Goal: Task Accomplishment & Management: Complete application form

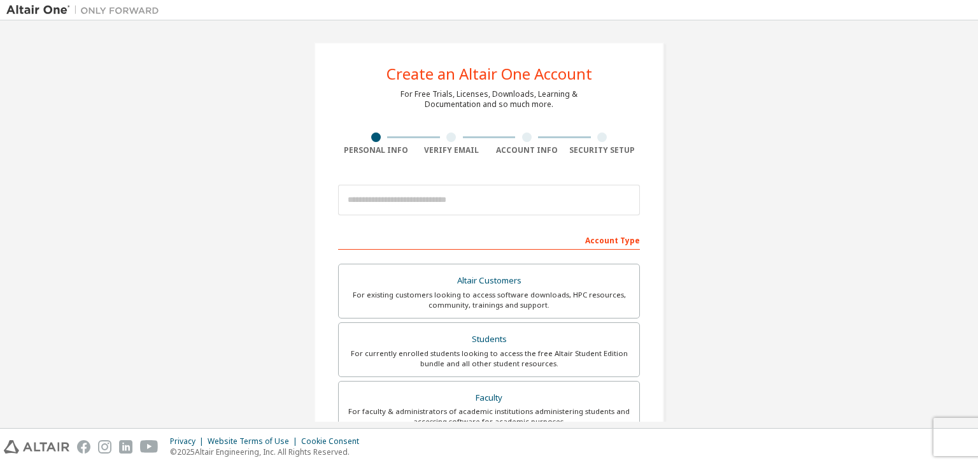
drag, startPoint x: 977, startPoint y: 157, endPoint x: 970, endPoint y: 212, distance: 55.8
click at [970, 212] on div "Create an Altair One Account For Free Trials, Licenses, Downloads, Learning & D…" at bounding box center [489, 223] width 978 height 407
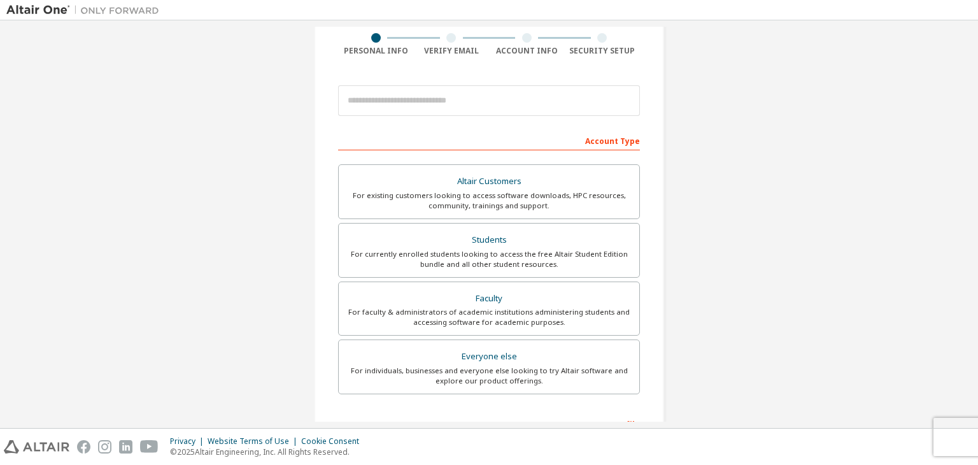
scroll to position [108, 0]
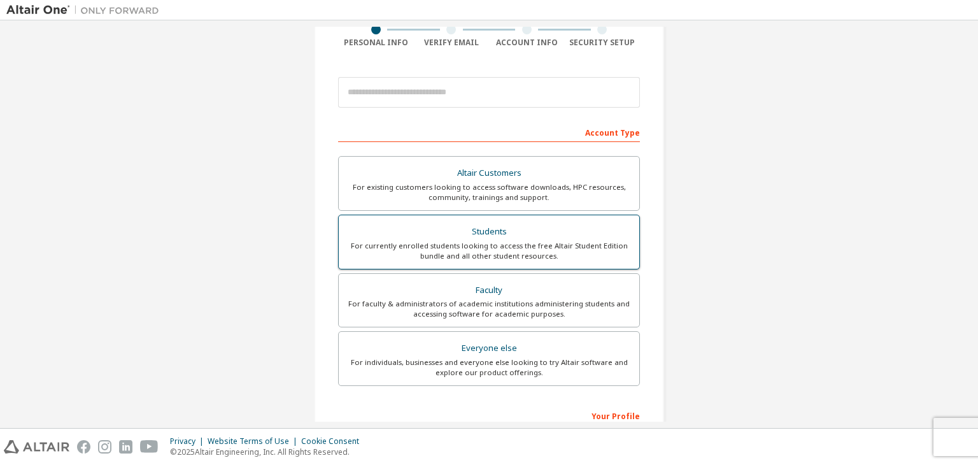
click at [500, 237] on div "Students" at bounding box center [488, 232] width 285 height 18
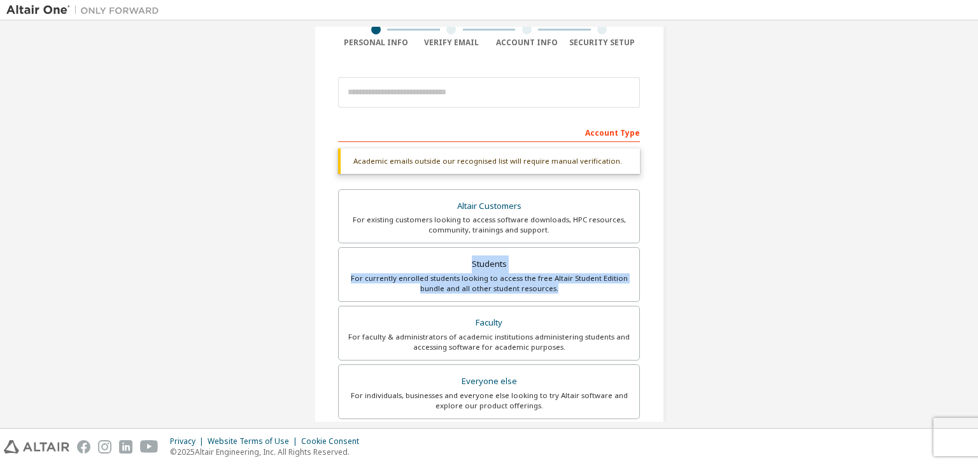
drag, startPoint x: 973, startPoint y: 241, endPoint x: 971, endPoint y: 286, distance: 45.9
click at [971, 286] on div "Create an Altair One Account For Free Trials, Licenses, Downloads, Learning & D…" at bounding box center [489, 223] width 978 height 407
click at [873, 263] on div "Create an Altair One Account For Free Trials, Licenses, Downloads, Learning & D…" at bounding box center [488, 272] width 965 height 707
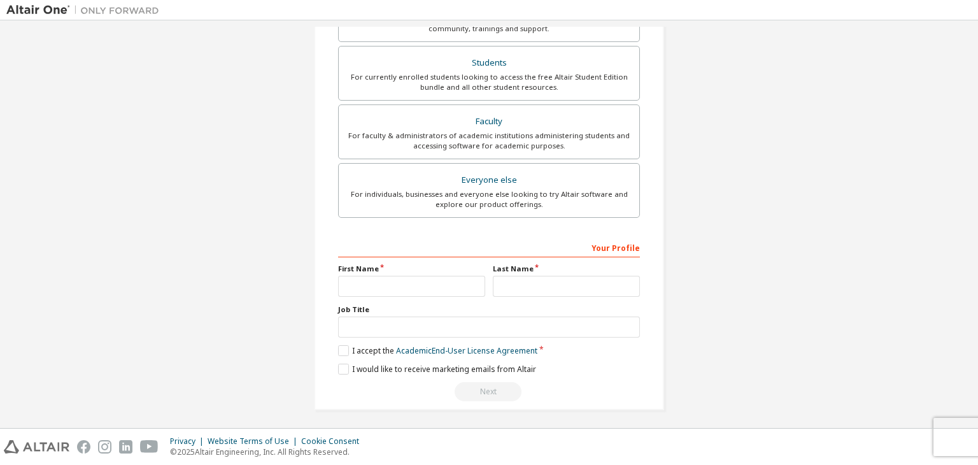
scroll to position [310, 0]
click at [356, 286] on input "text" at bounding box center [411, 284] width 147 height 21
type input "*****"
type input "********"
click at [341, 341] on div "Your Profile First Name ***** Last Name ******** Job Title Please provide State…" at bounding box center [489, 318] width 302 height 165
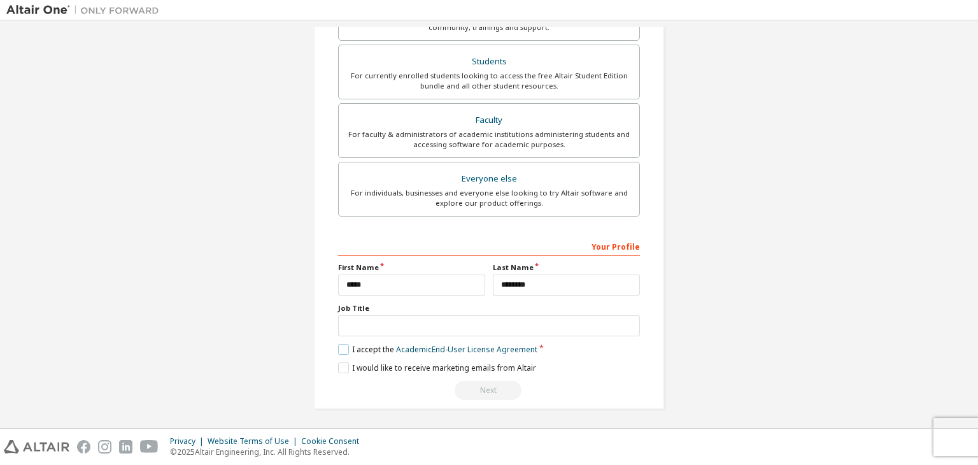
click at [340, 346] on label "I accept the Academic End-User License Agreement" at bounding box center [437, 349] width 199 height 11
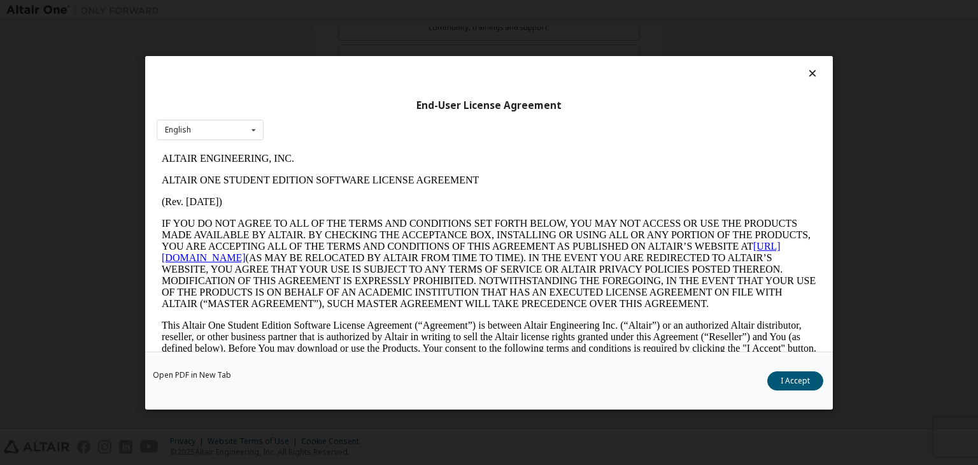
scroll to position [0, 0]
click at [792, 376] on button "I Accept" at bounding box center [795, 380] width 56 height 19
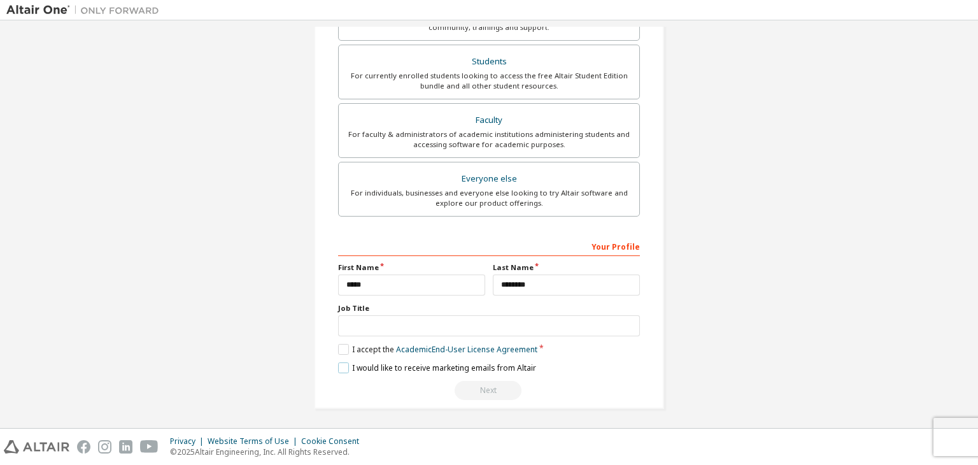
click at [338, 367] on label "I would like to receive marketing emails from Altair" at bounding box center [437, 367] width 198 height 11
click at [339, 365] on label "I would like to receive marketing emails from Altair" at bounding box center [437, 367] width 198 height 11
click at [491, 390] on div "Next" at bounding box center [489, 390] width 302 height 19
click at [382, 317] on input "text" at bounding box center [489, 325] width 302 height 21
type input "*******"
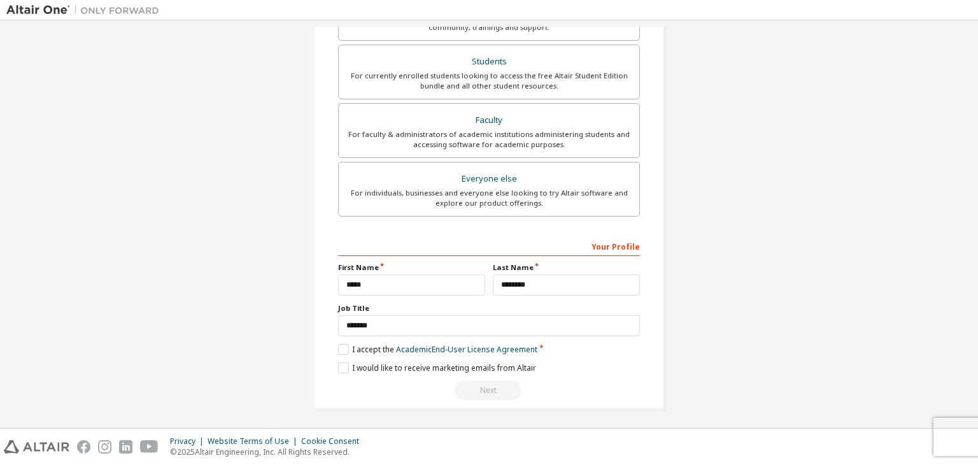
click at [470, 395] on div "Next" at bounding box center [489, 390] width 302 height 19
click at [338, 365] on label "I would like to receive marketing emails from Altair" at bounding box center [437, 367] width 198 height 11
click at [475, 395] on div "Next" at bounding box center [489, 390] width 302 height 19
click at [966, 358] on div "Create an Altair One Account For Free Trials, Licenses, Downloads, Learning & D…" at bounding box center [488, 224] width 965 height 395
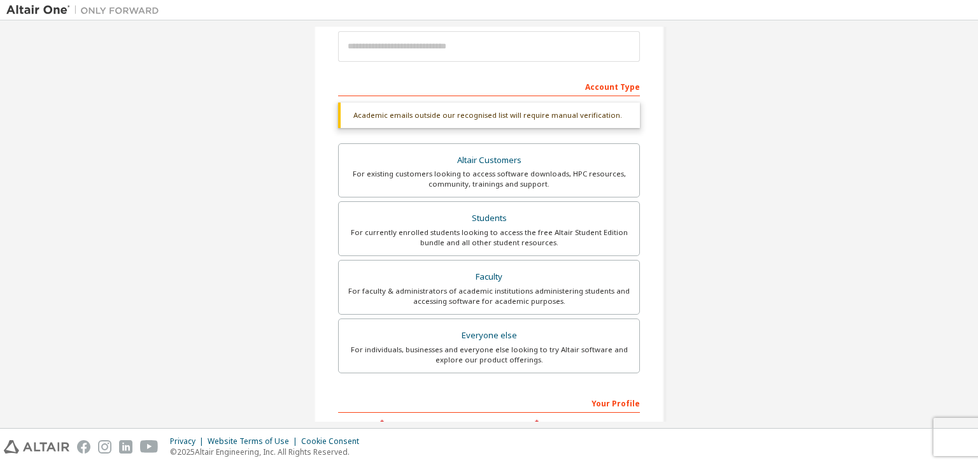
scroll to position [92, 0]
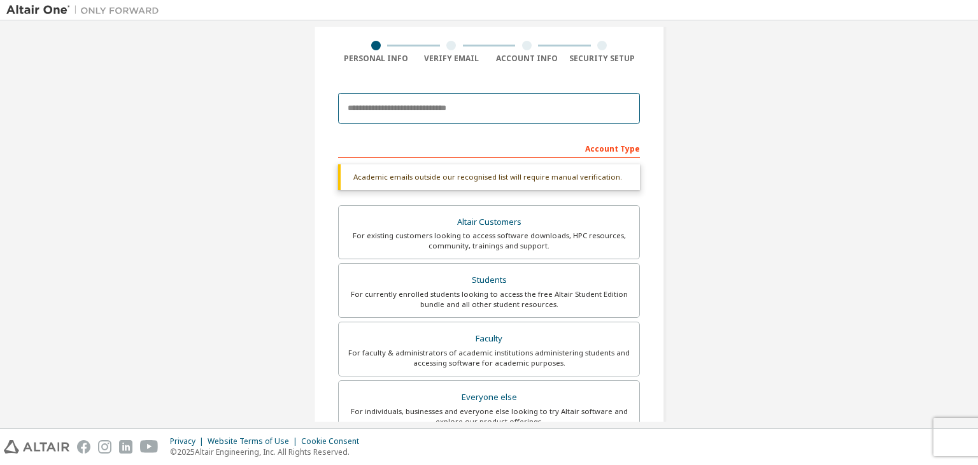
click at [444, 115] on input "email" at bounding box center [489, 108] width 302 height 31
paste input "**********"
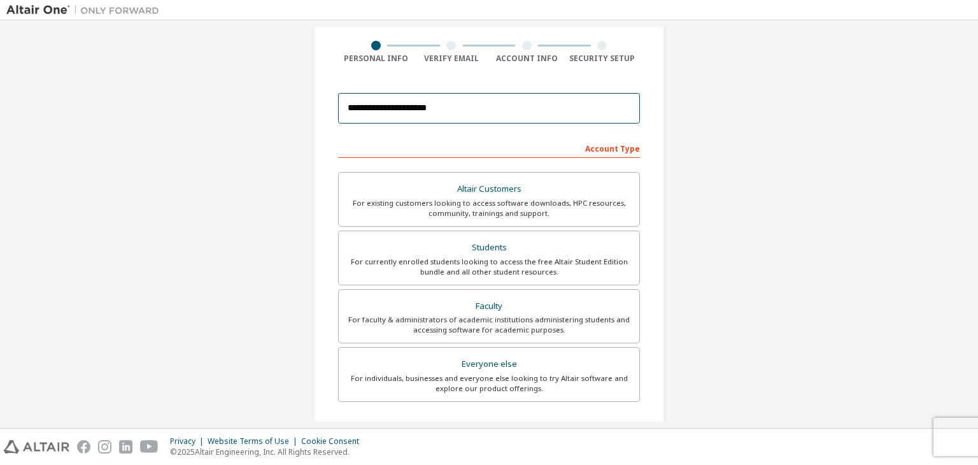
type input "**********"
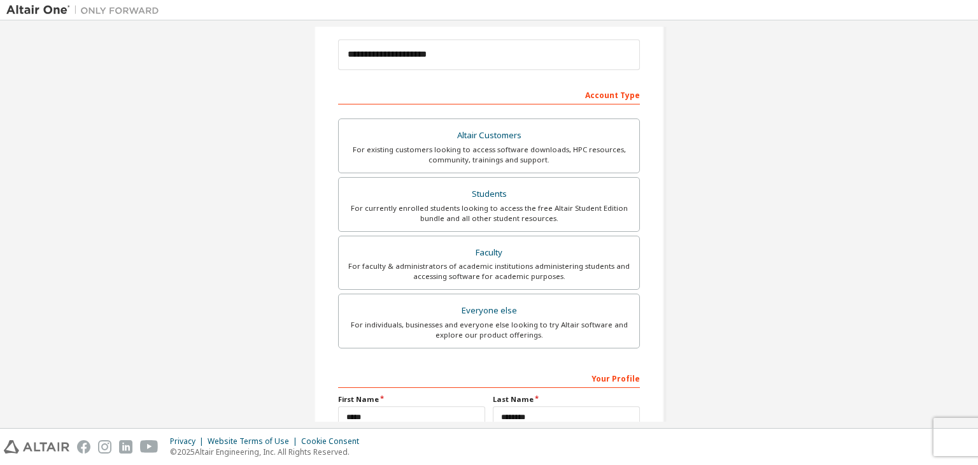
scroll to position [277, 0]
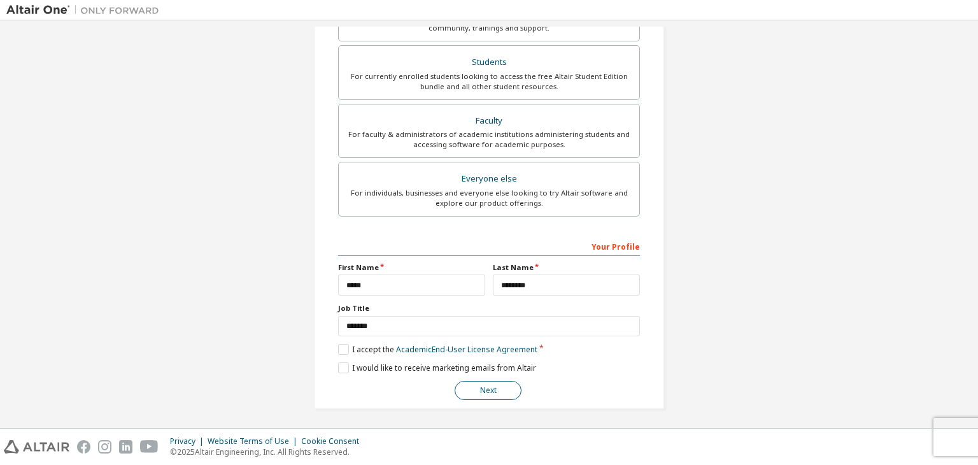
click at [479, 385] on button "Next" at bounding box center [488, 390] width 67 height 19
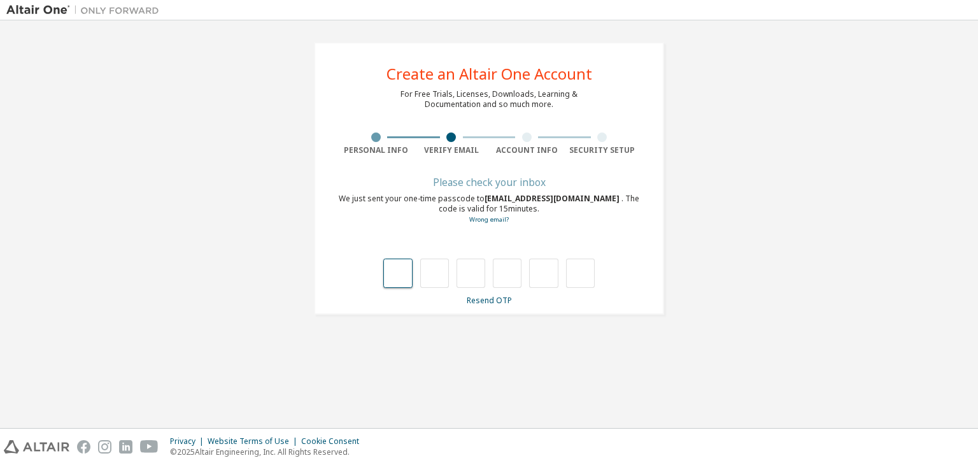
type input "*"
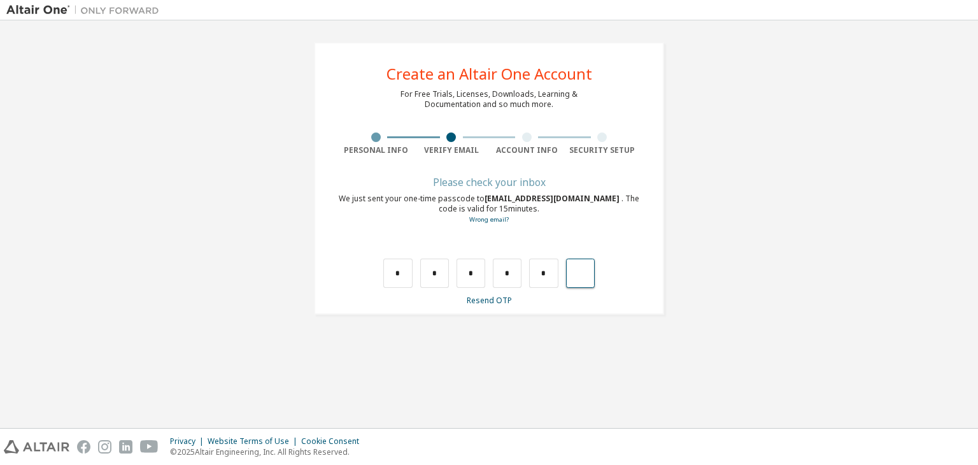
type input "*"
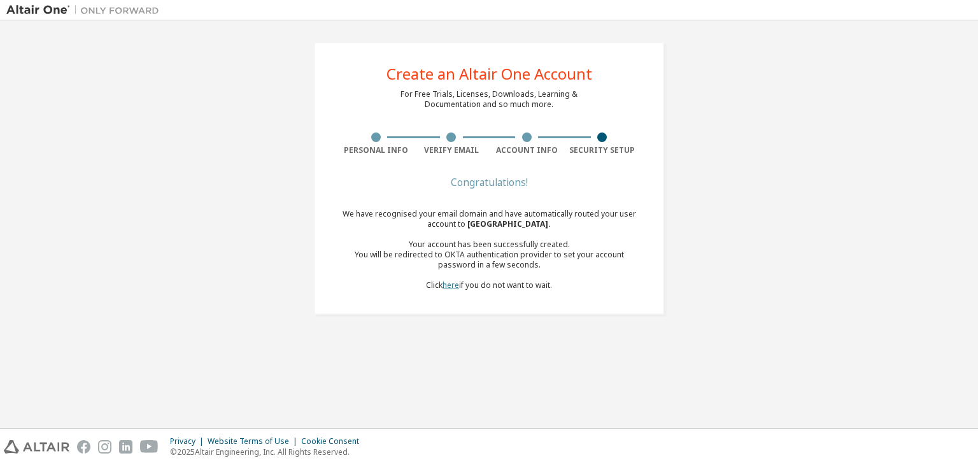
click at [454, 285] on link "here" at bounding box center [450, 284] width 17 height 11
